Goal: Task Accomplishment & Management: Manage account settings

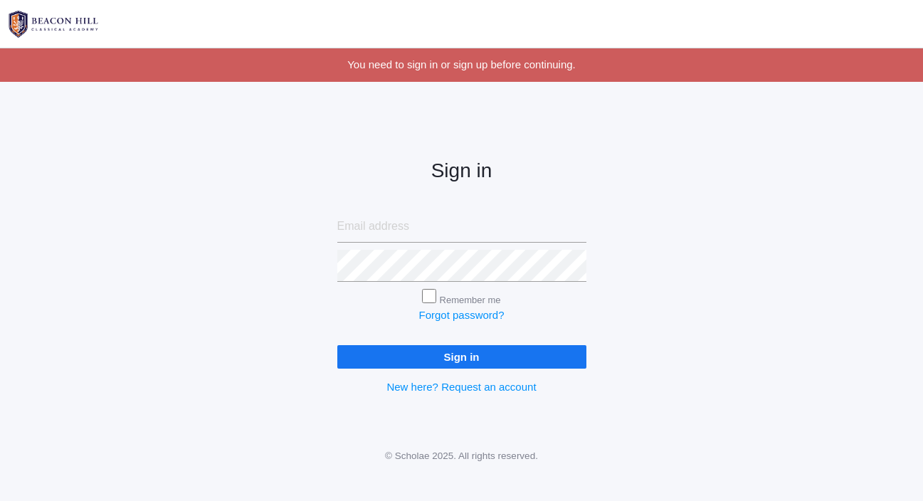
type input "[EMAIL_ADDRESS][DOMAIN_NAME]"
click at [477, 354] on input "Sign in" at bounding box center [461, 356] width 249 height 23
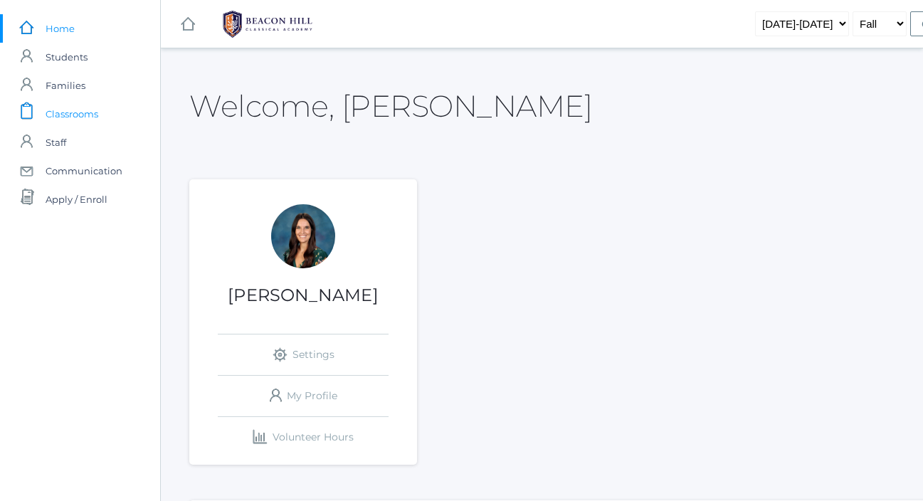
click at [65, 116] on span "Classrooms" at bounding box center [72, 114] width 53 height 28
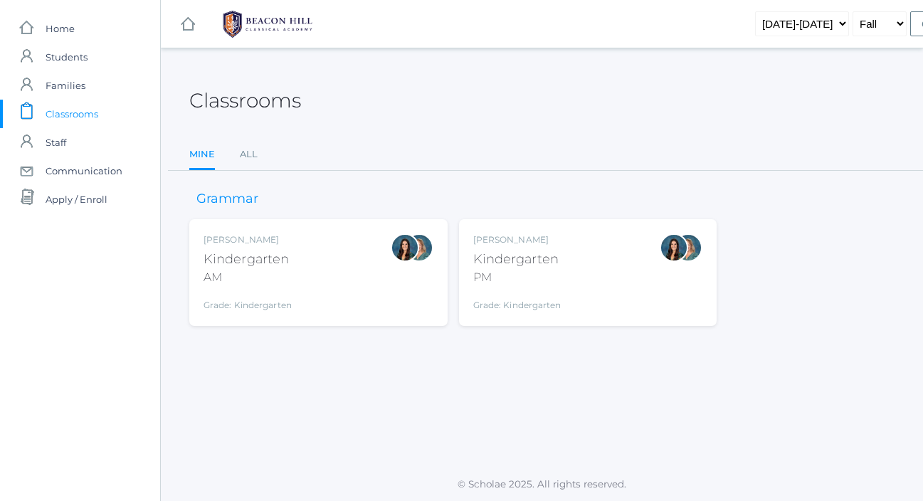
click at [312, 285] on div "Jordyn Dewey Kindergarten AM Grade: Kindergarten *KIND" at bounding box center [318, 272] width 230 height 78
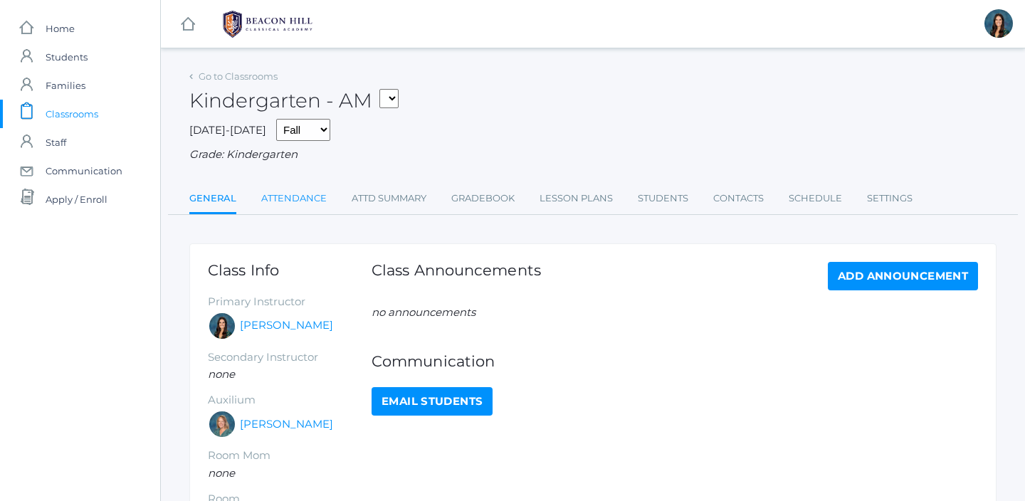
click at [297, 201] on link "Attendance" at bounding box center [293, 198] width 65 height 28
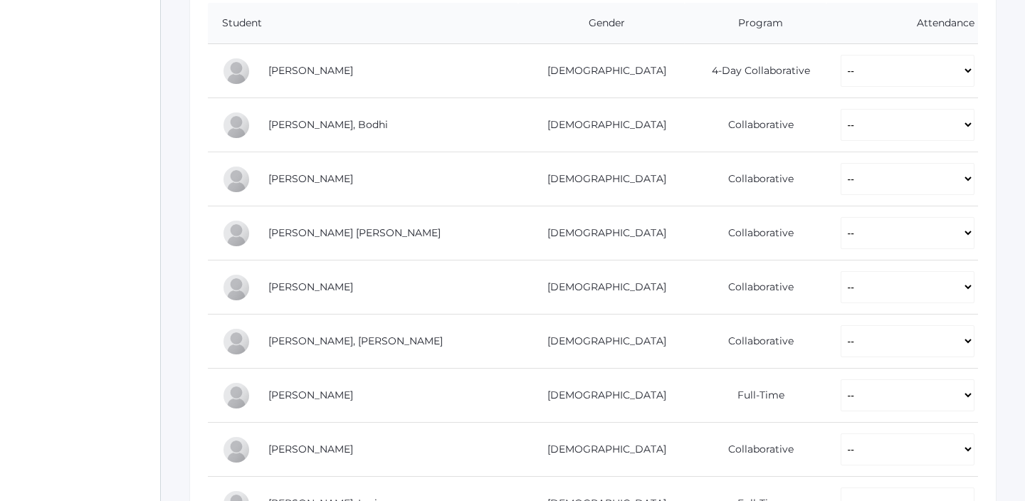
scroll to position [310, 0]
click at [885, 75] on select "-- Present Present-At-Home Tardy Excused Tardy Unexcused Absent Excused Absent …" at bounding box center [907, 72] width 134 height 32
select select "AE"
click at [840, 56] on select "-- Present Present-At-Home Tardy Excused Tardy Unexcused Absent Excused Absent …" at bounding box center [907, 72] width 134 height 32
